Goal: Task Accomplishment & Management: Use online tool/utility

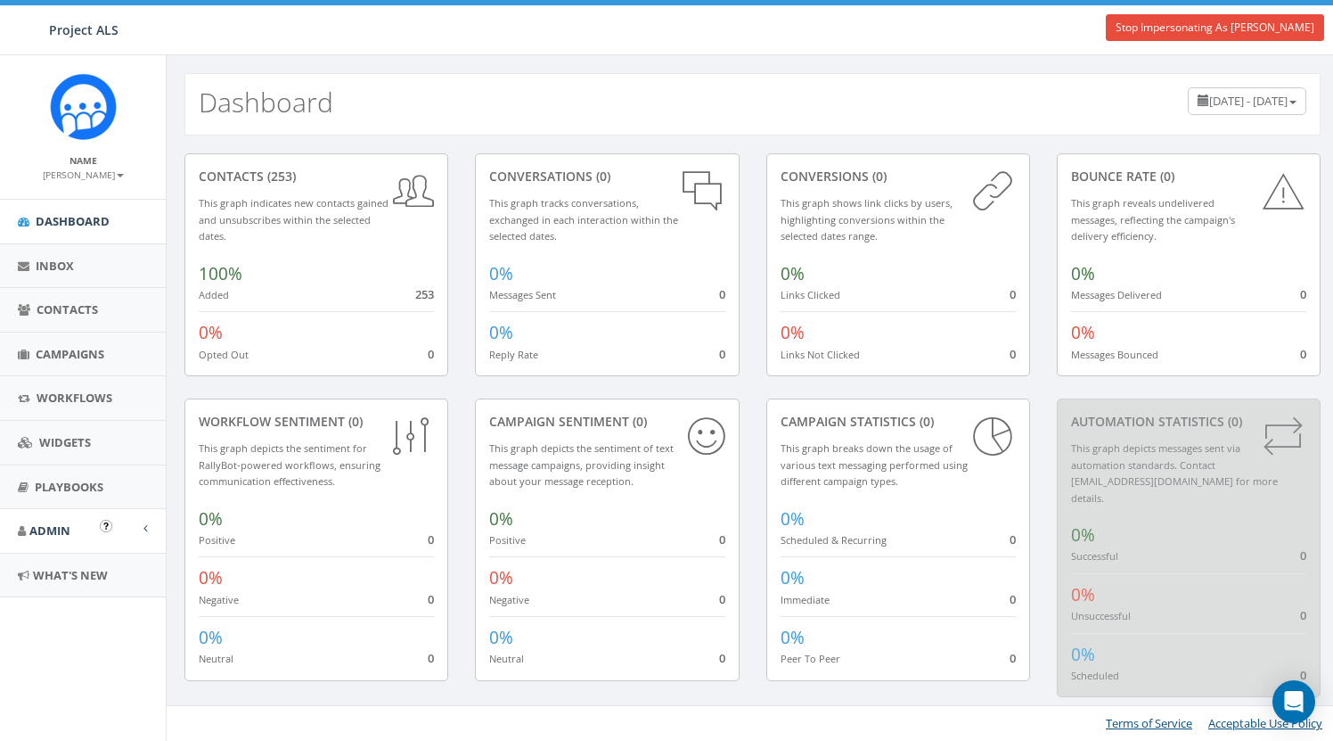
click at [57, 523] on span "Admin" at bounding box center [49, 530] width 41 height 16
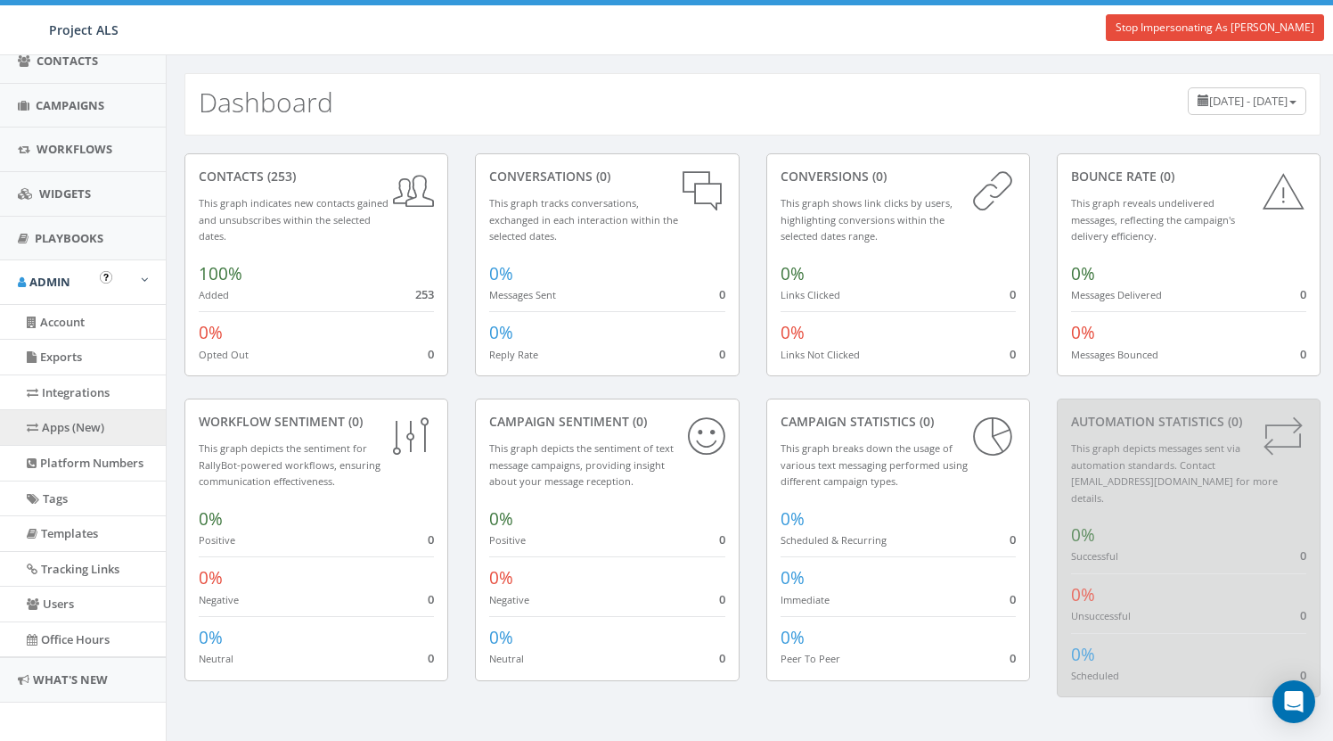
scroll to position [248, 0]
click at [67, 419] on link "Apps (New)" at bounding box center [83, 428] width 166 height 35
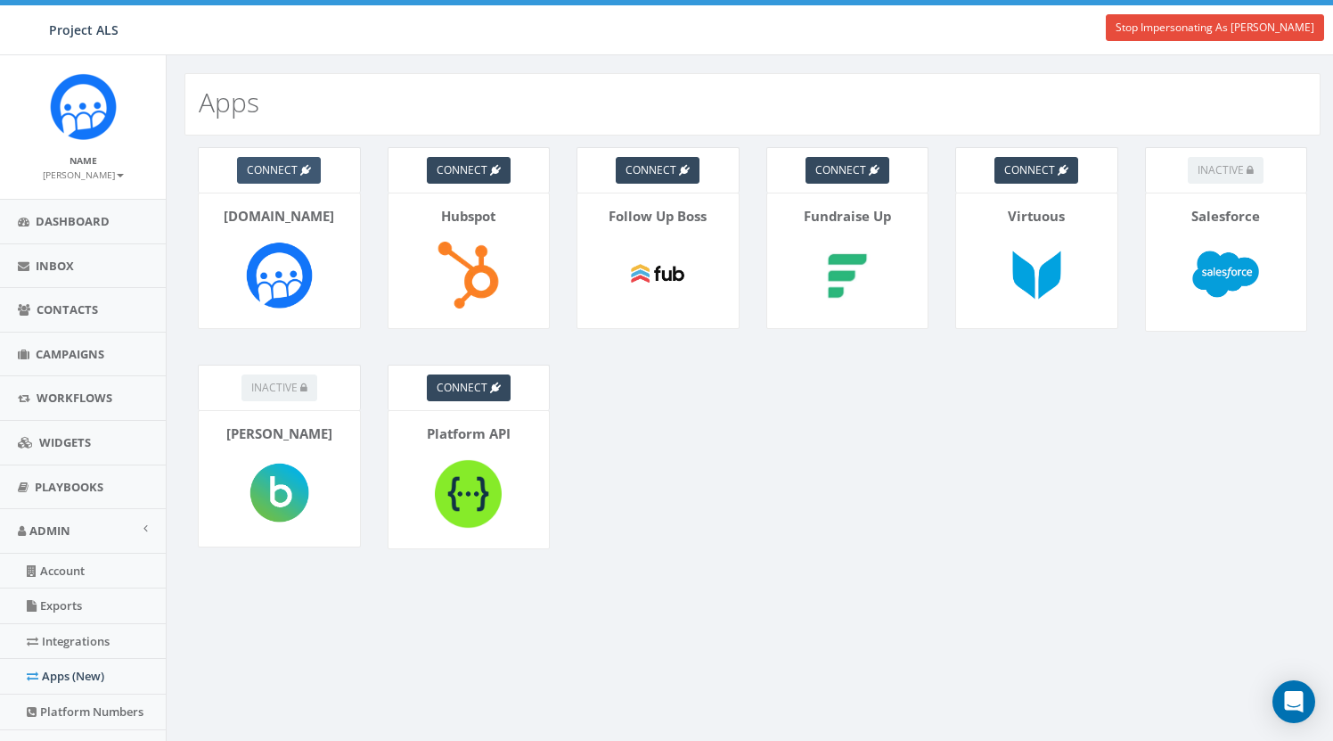
click at [291, 168] on span "connect" at bounding box center [272, 169] width 51 height 15
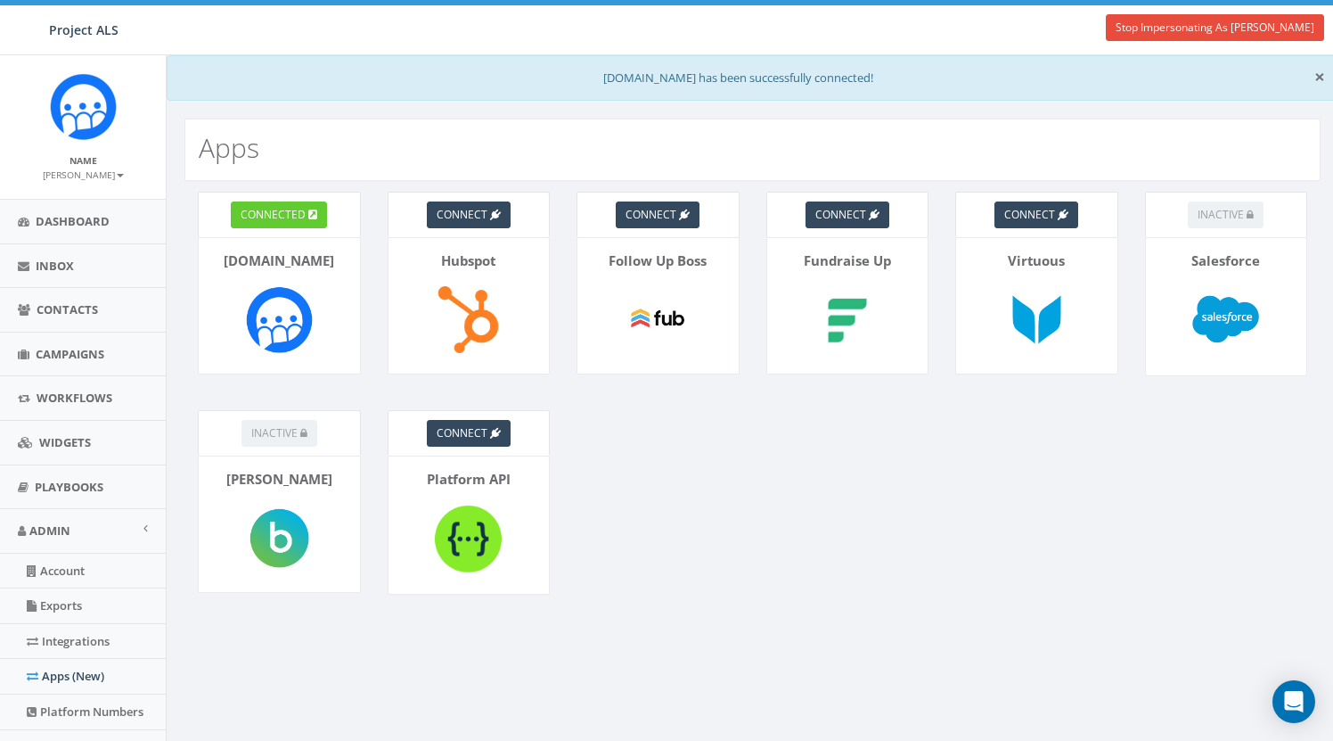
click at [1321, 80] on span "×" at bounding box center [1320, 76] width 11 height 25
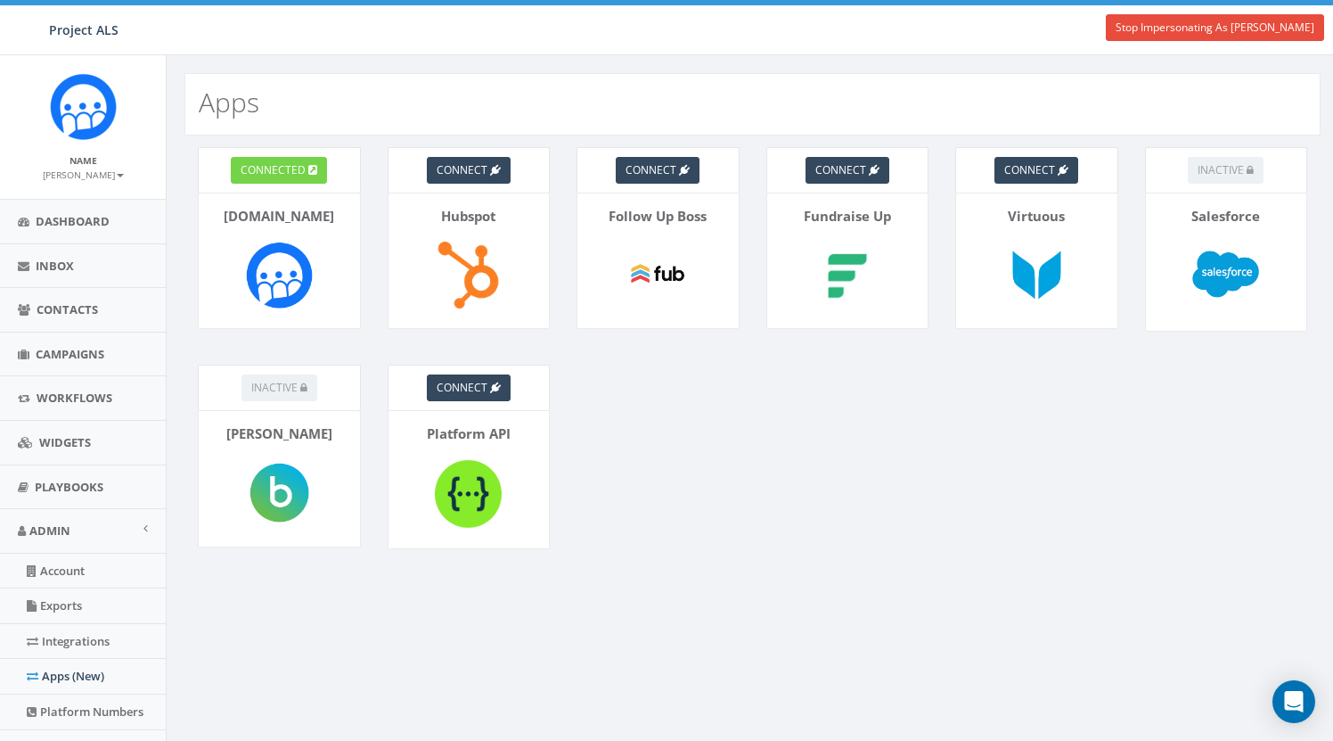
click at [301, 163] on span "connected" at bounding box center [273, 169] width 65 height 15
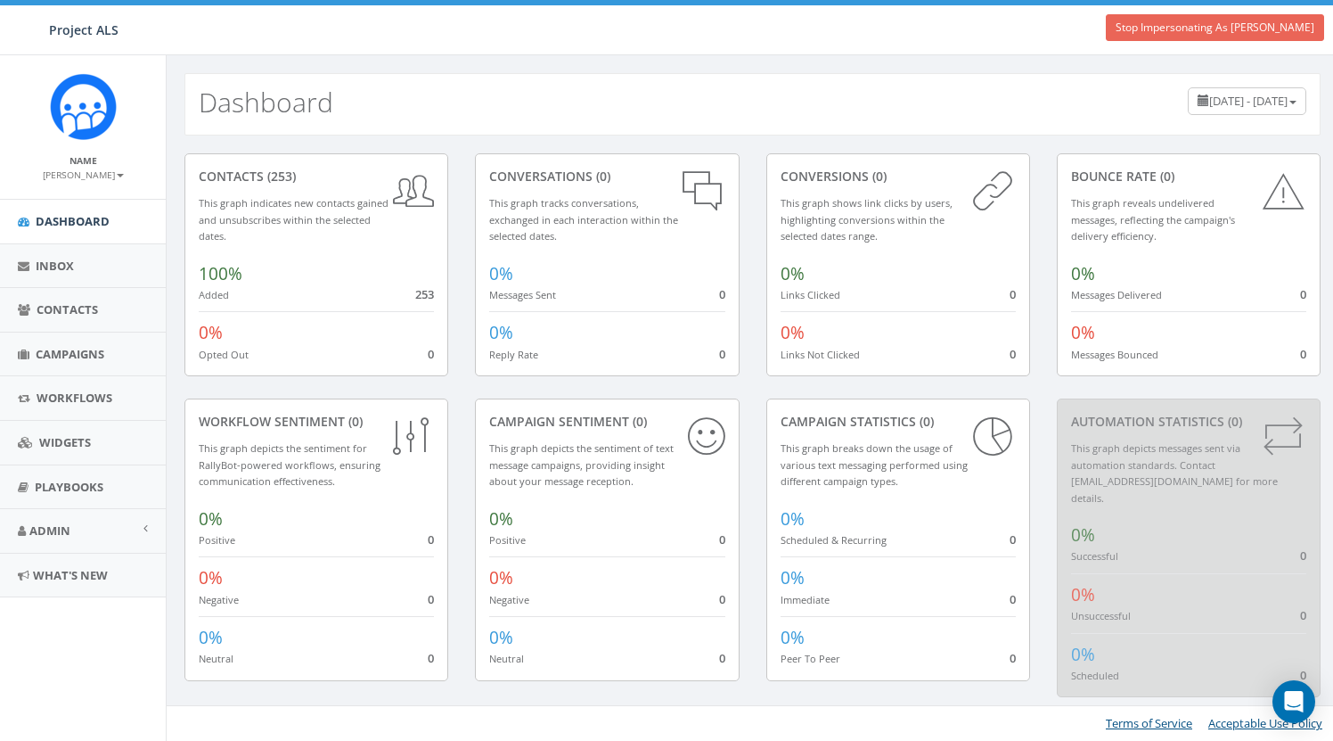
click at [1237, 26] on link "Stop Impersonating As [PERSON_NAME]" at bounding box center [1215, 27] width 218 height 27
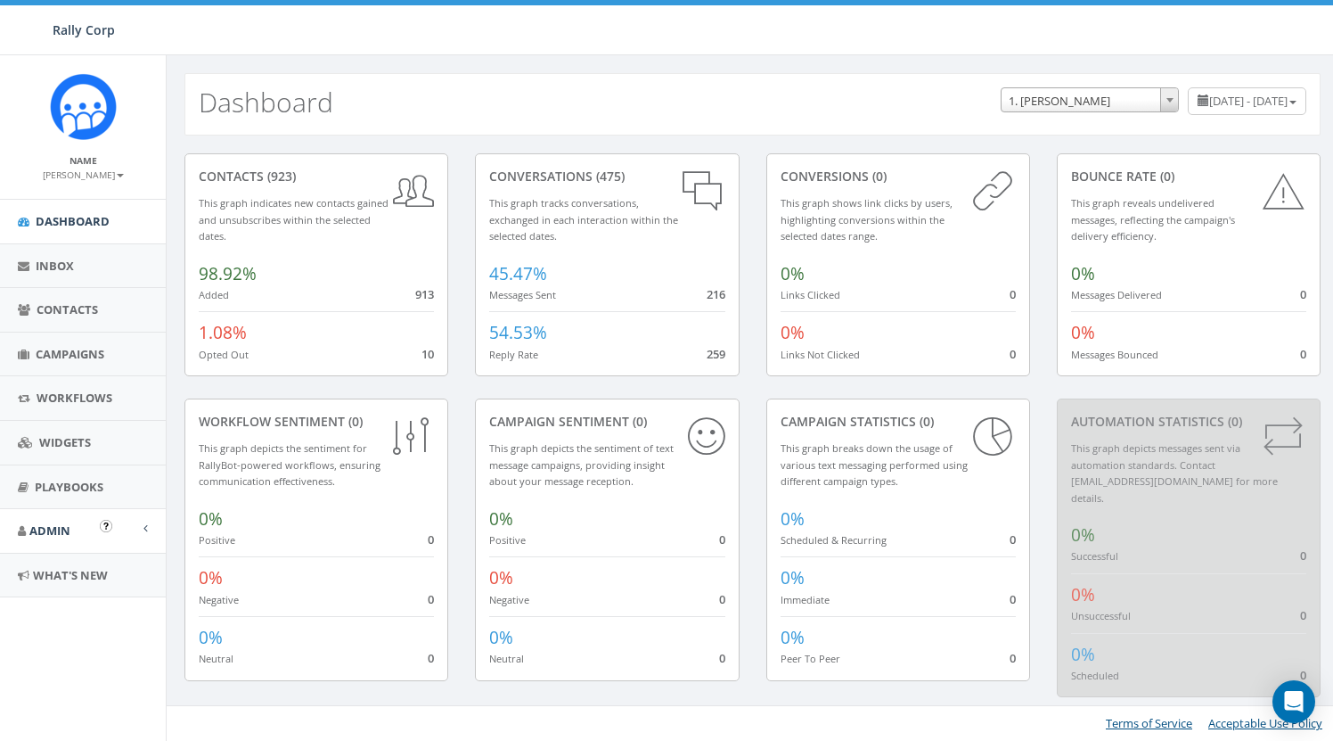
click at [80, 523] on link "Admin" at bounding box center [83, 531] width 166 height 44
